Goal: Information Seeking & Learning: Learn about a topic

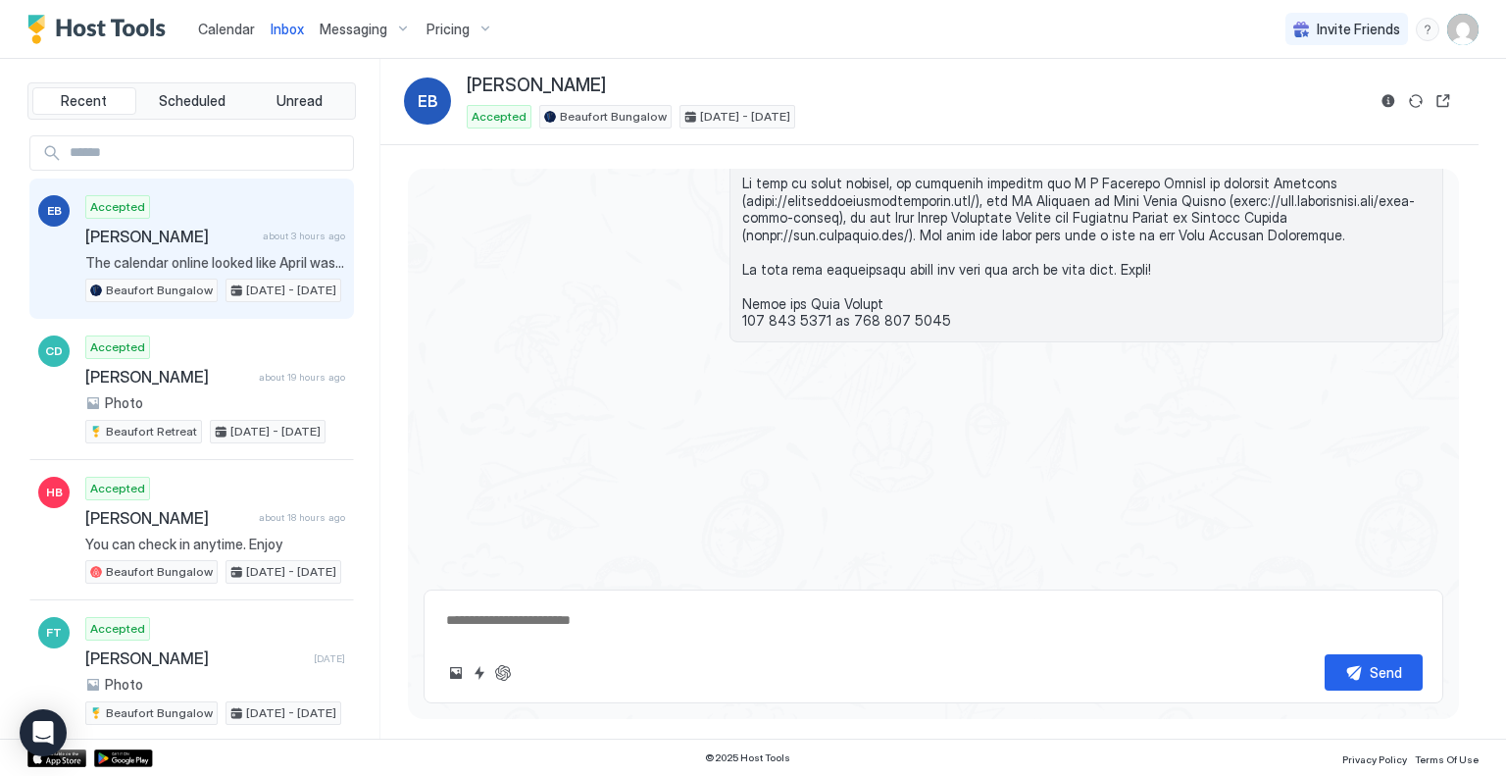
type textarea "*"
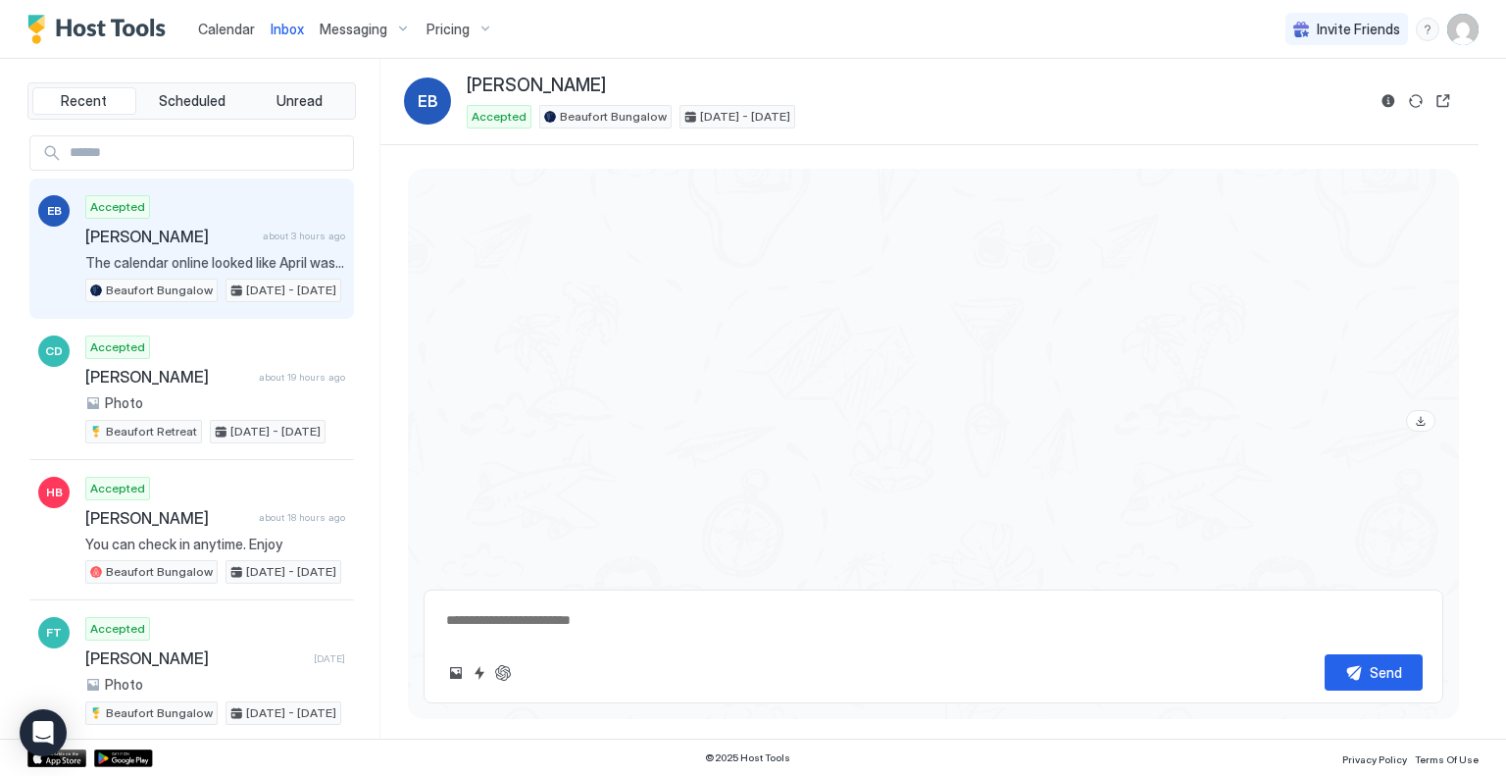
scroll to position [1907, 0]
click at [161, 235] on span "[PERSON_NAME]" at bounding box center [175, 237] width 181 height 20
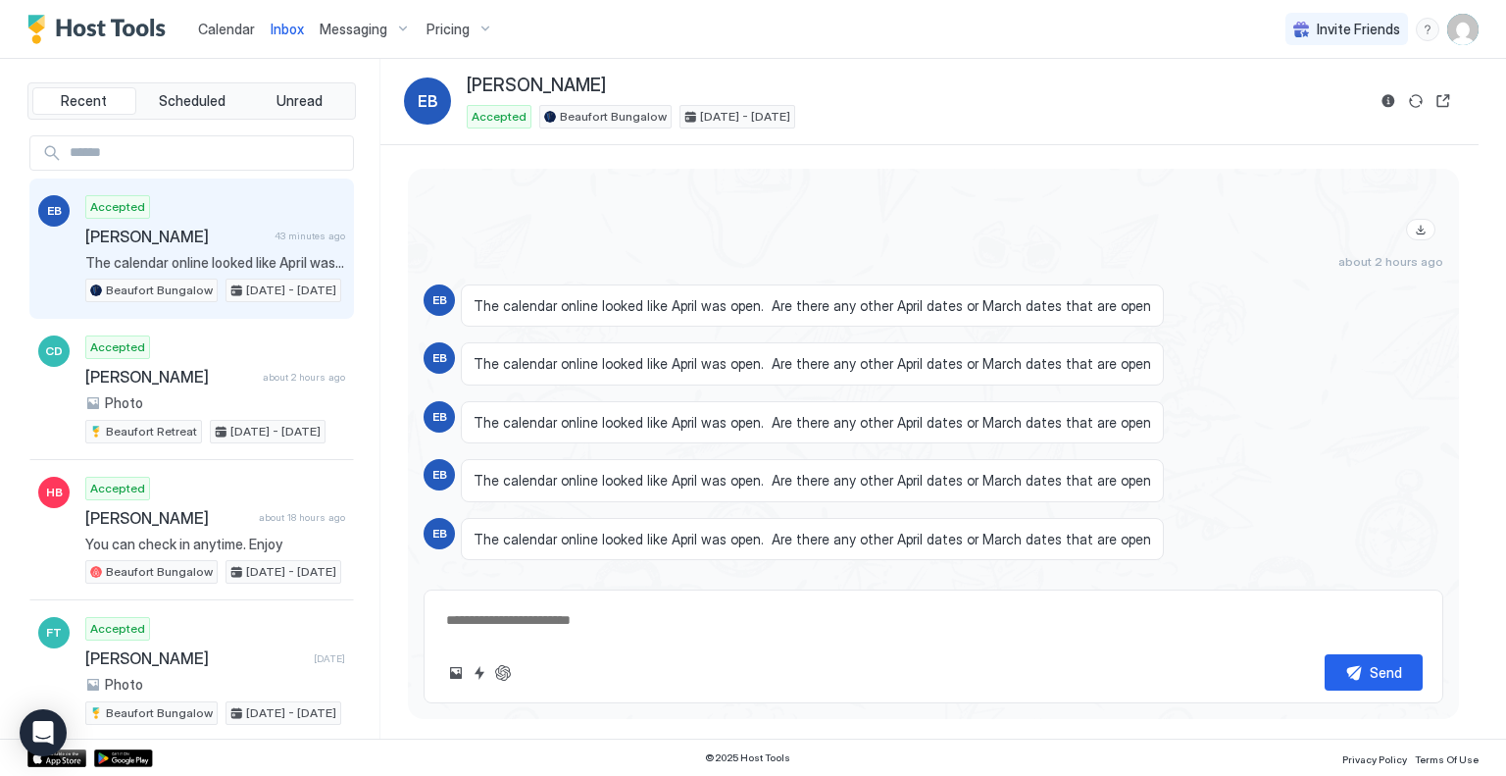
scroll to position [2495, 0]
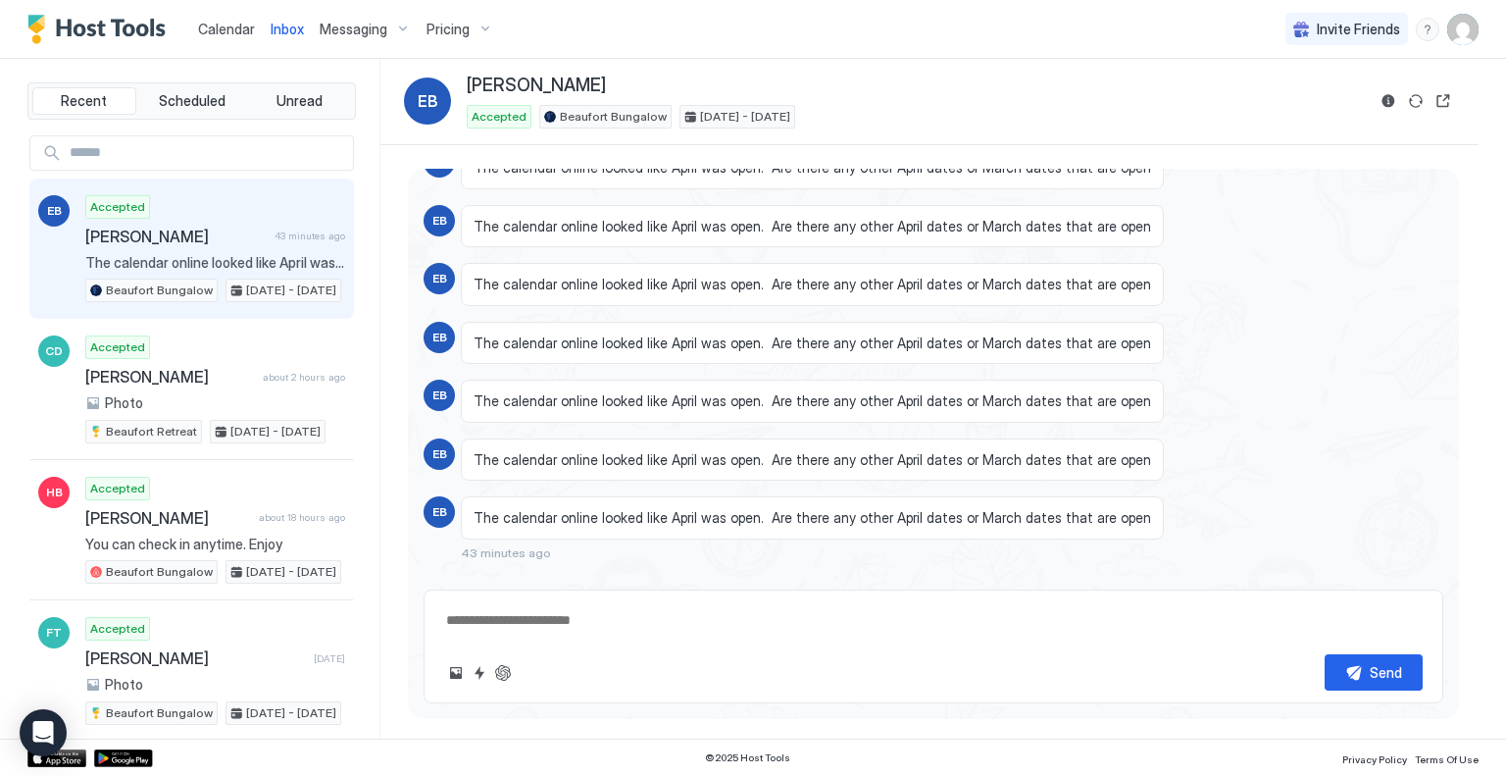
click at [462, 26] on span "Pricing" at bounding box center [448, 30] width 43 height 18
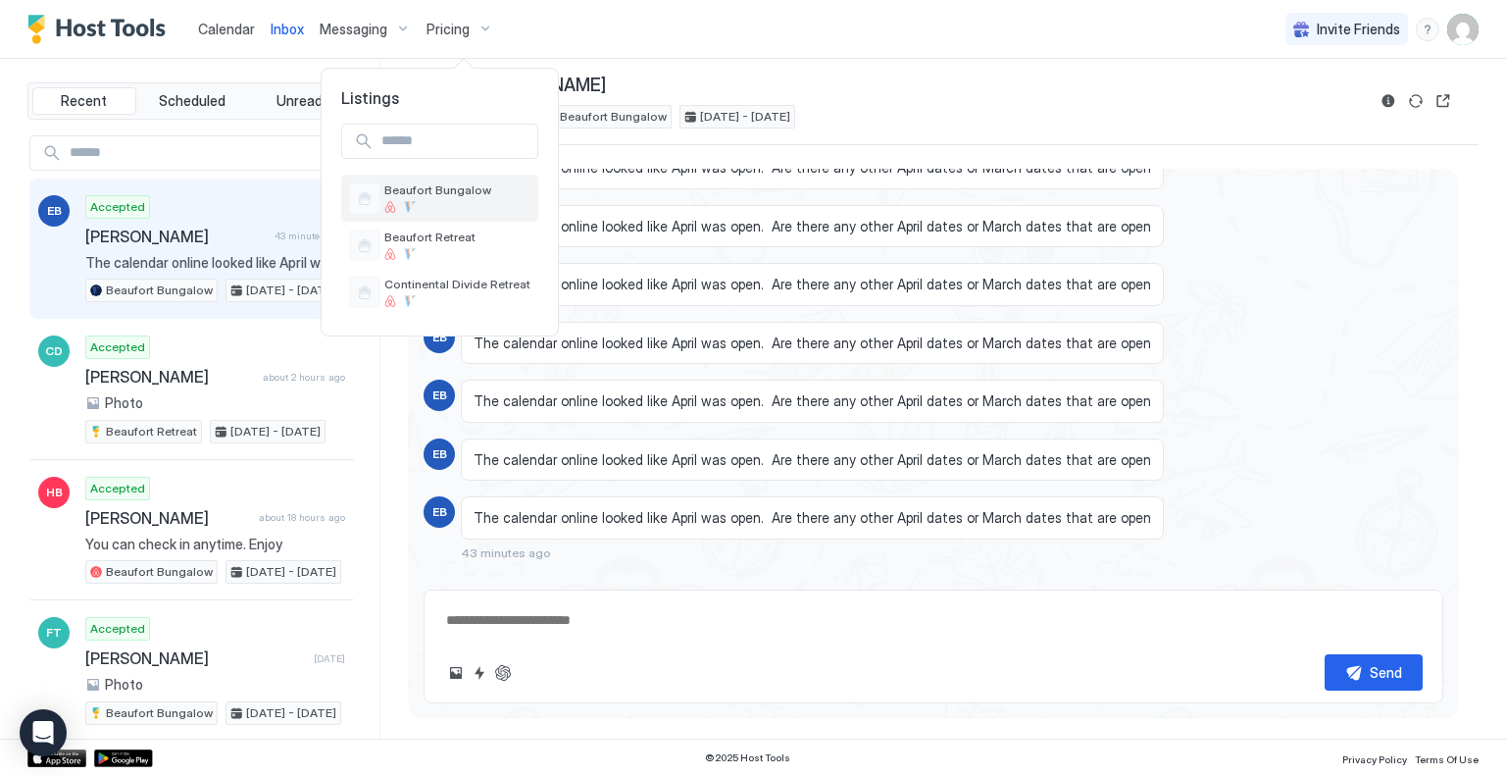
click at [448, 187] on span "Beaufort Bungalow" at bounding box center [457, 189] width 146 height 15
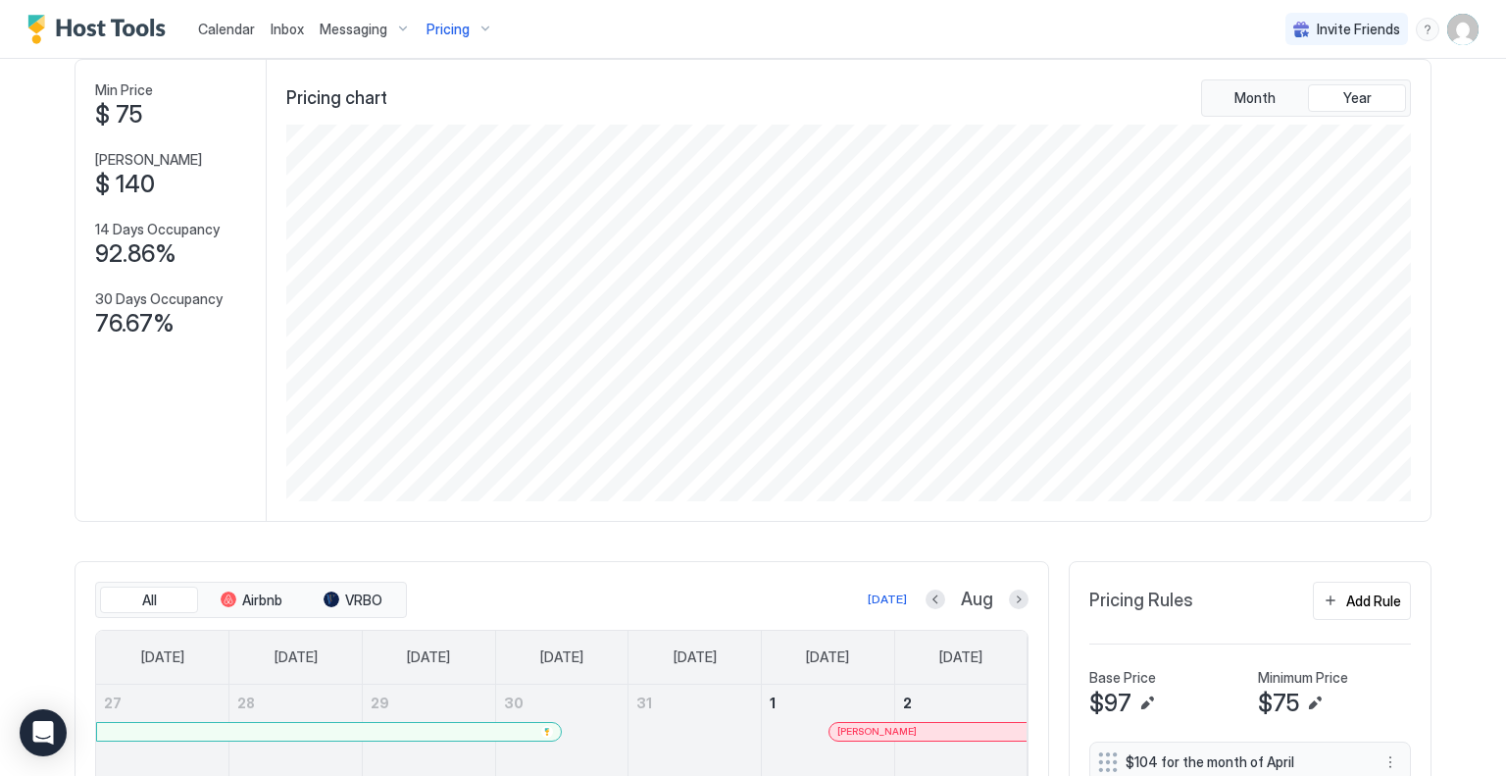
scroll to position [196, 0]
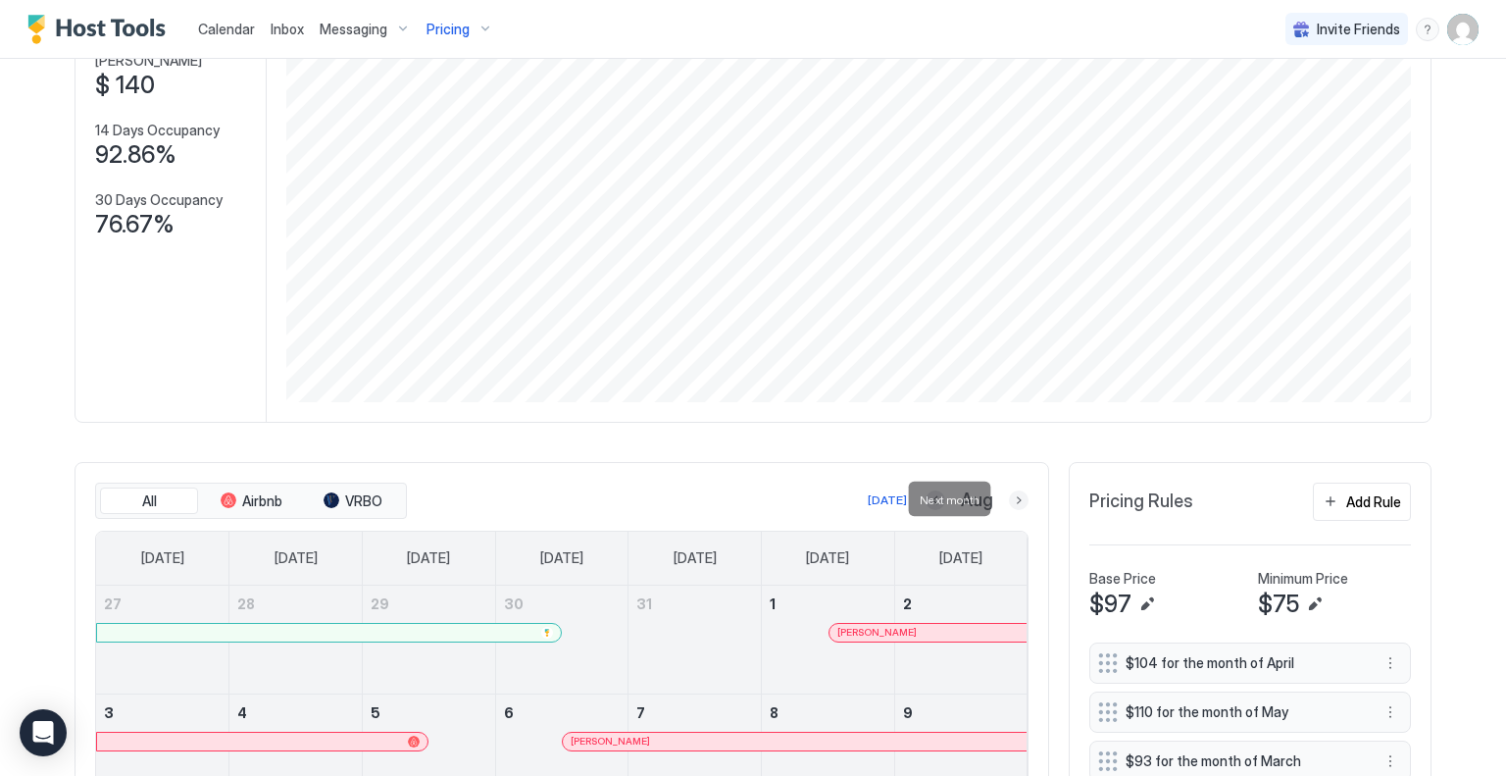
click at [1010, 500] on button "Next month" at bounding box center [1019, 500] width 20 height 20
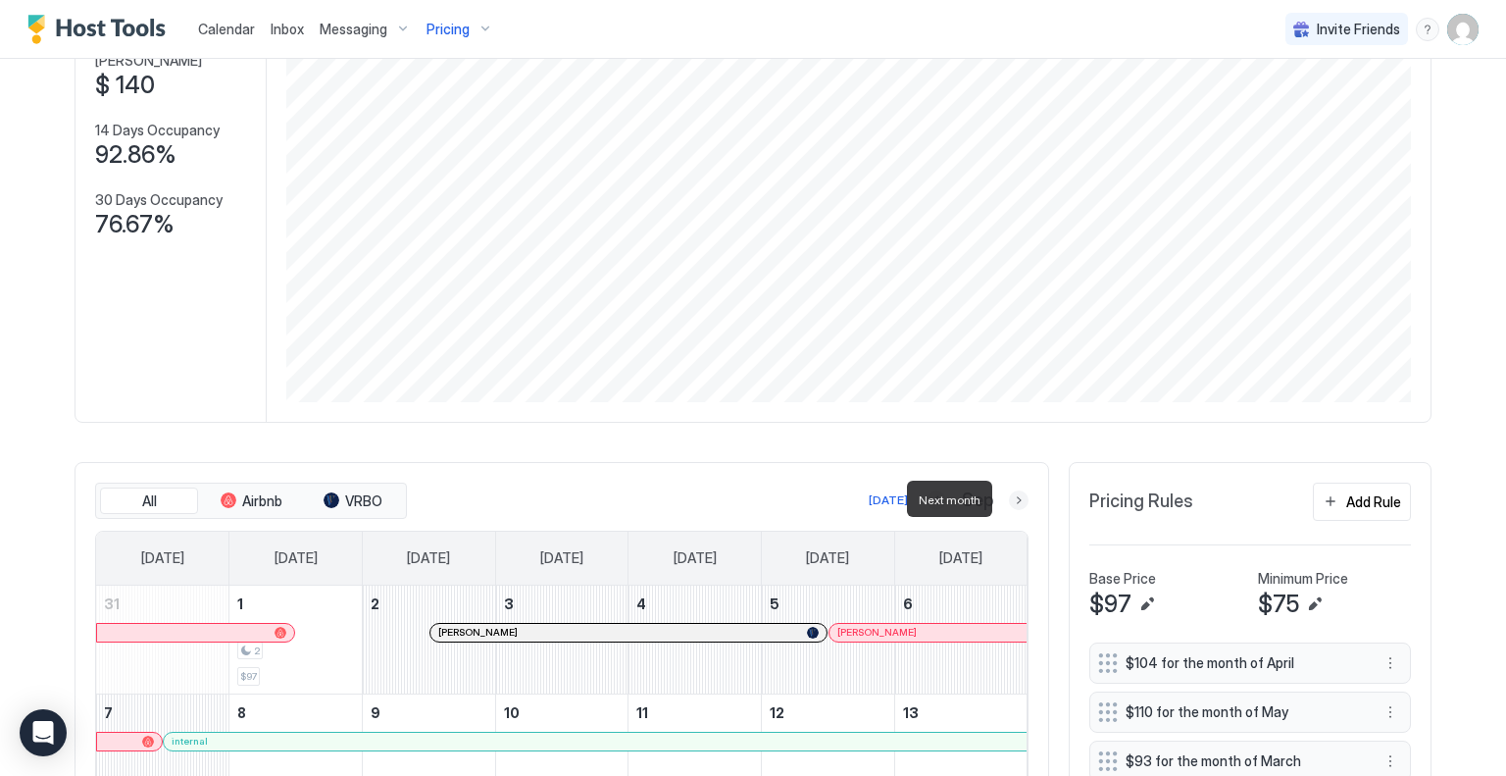
click at [1011, 498] on button "Next month" at bounding box center [1019, 500] width 20 height 20
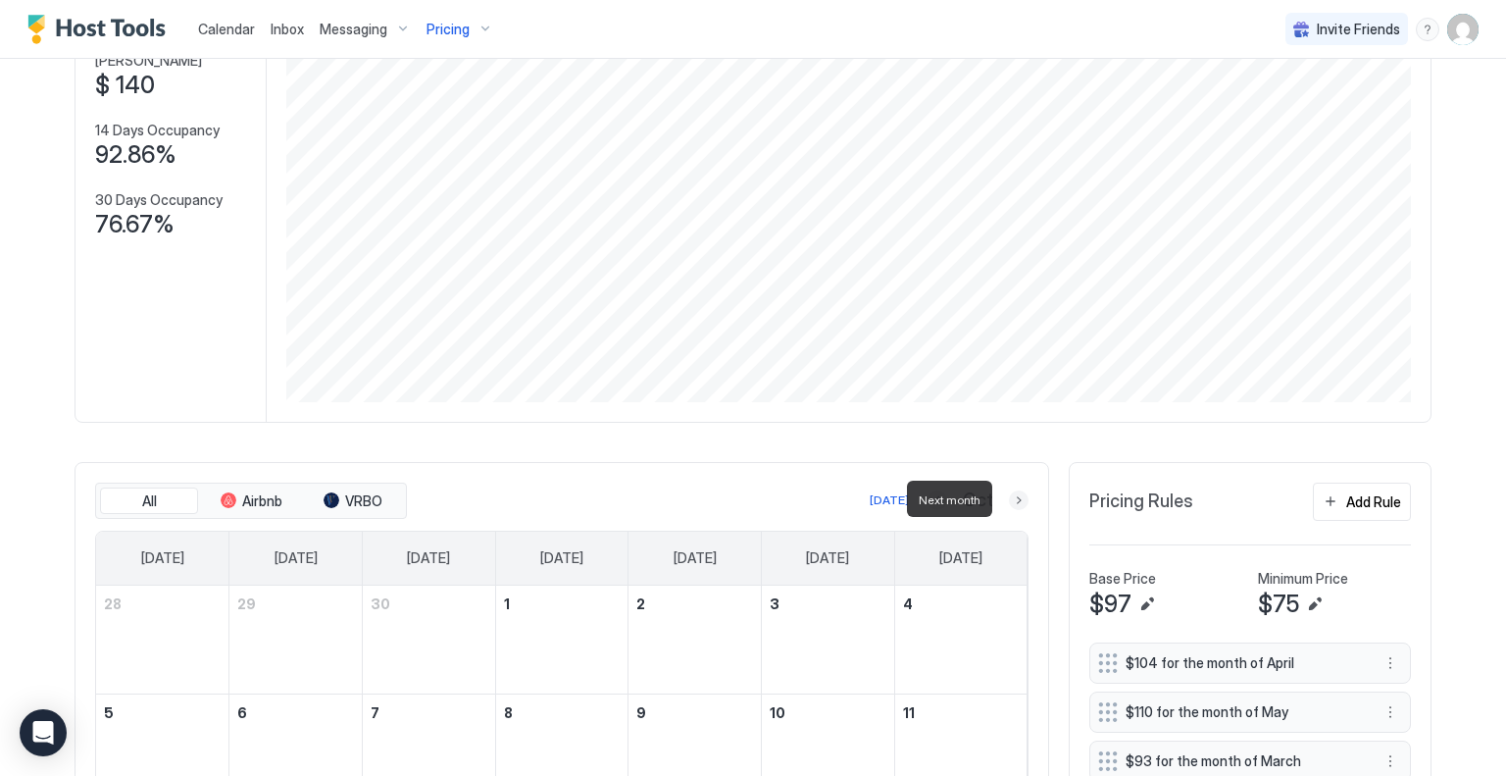
click at [1011, 498] on button "Next month" at bounding box center [1019, 500] width 20 height 20
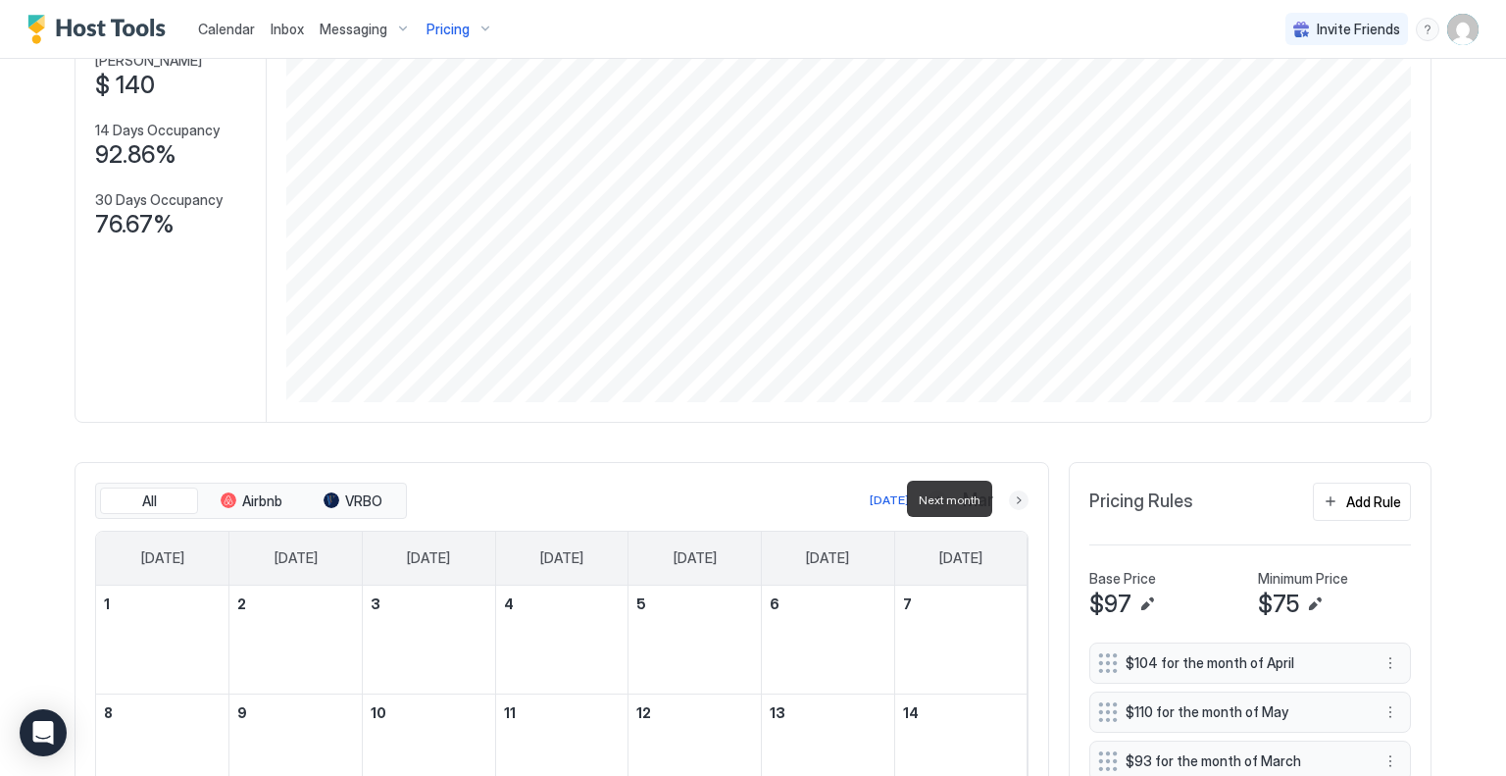
click at [1011, 498] on button "Next month" at bounding box center [1019, 500] width 20 height 20
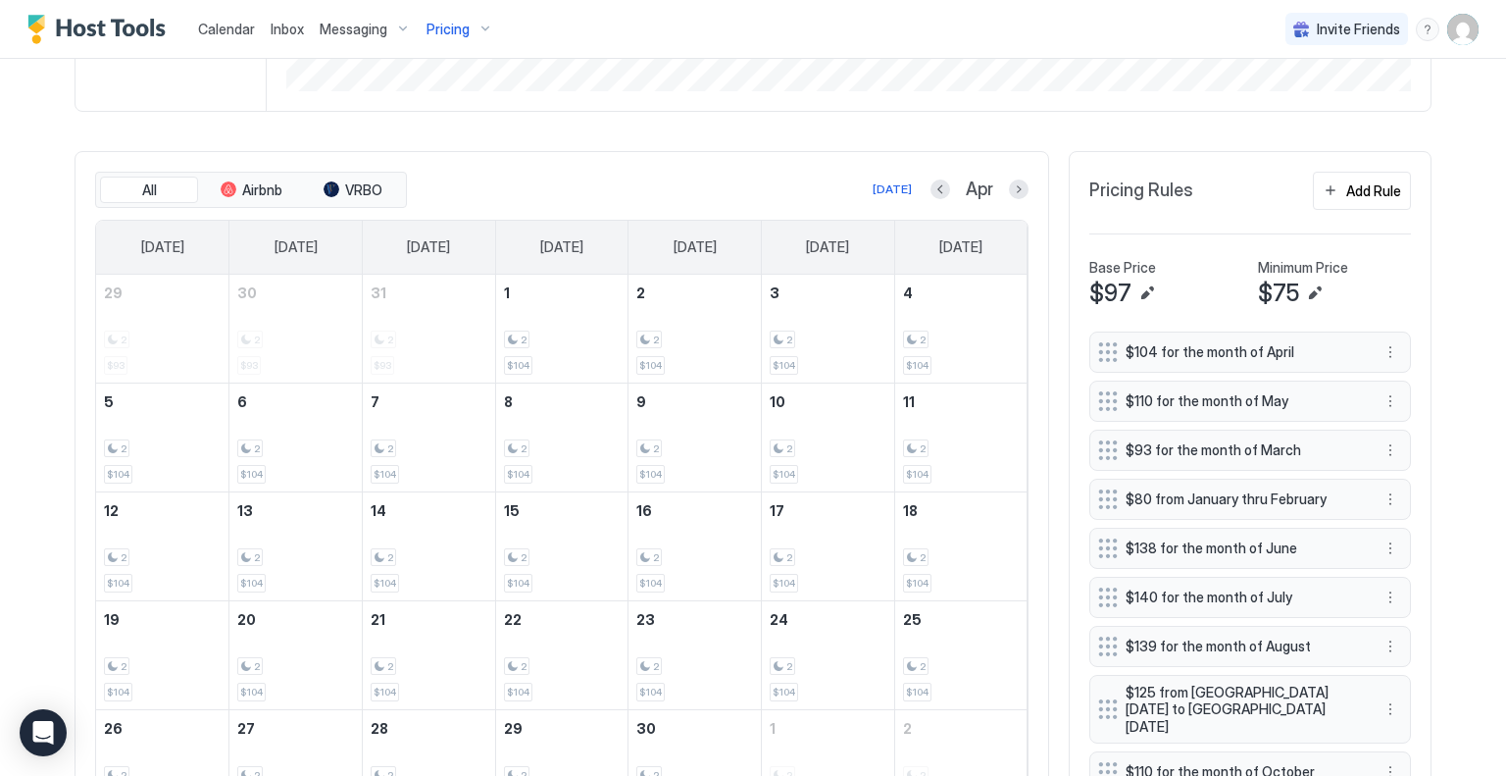
scroll to position [490, 0]
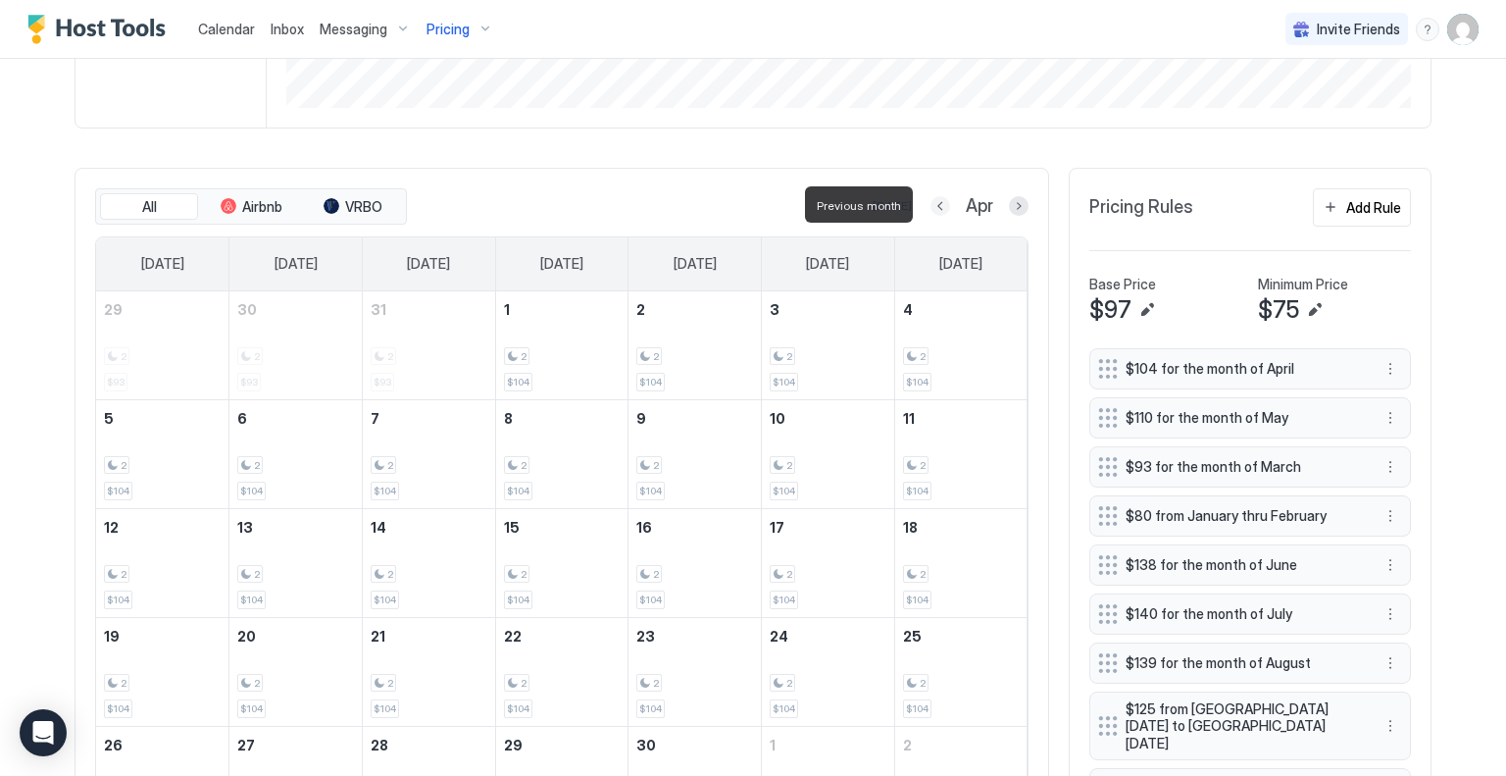
click at [932, 199] on button "Previous month" at bounding box center [941, 206] width 20 height 20
